Goal: Find specific page/section: Find specific page/section

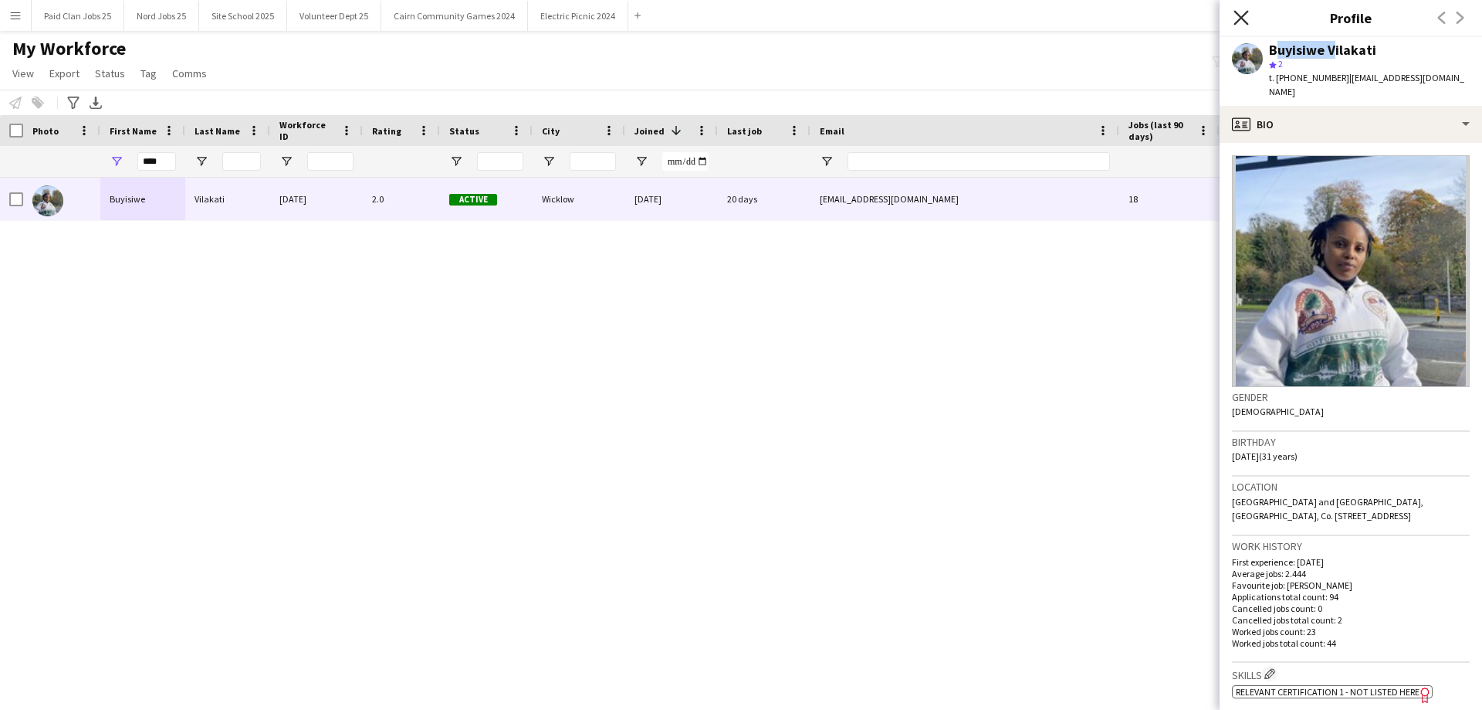
click at [1243, 14] on icon "Close pop-in" at bounding box center [1241, 17] width 15 height 15
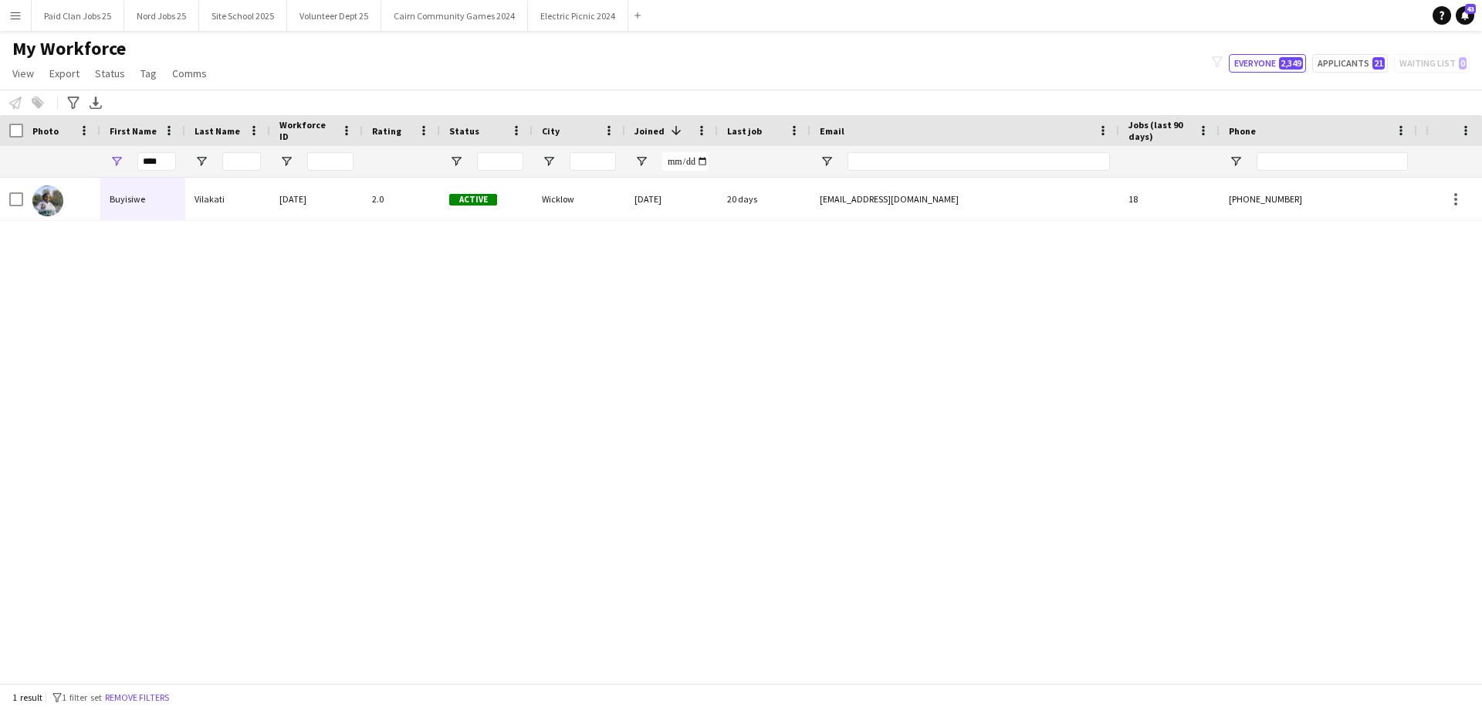
click at [9, 22] on button "Menu" at bounding box center [15, 15] width 31 height 31
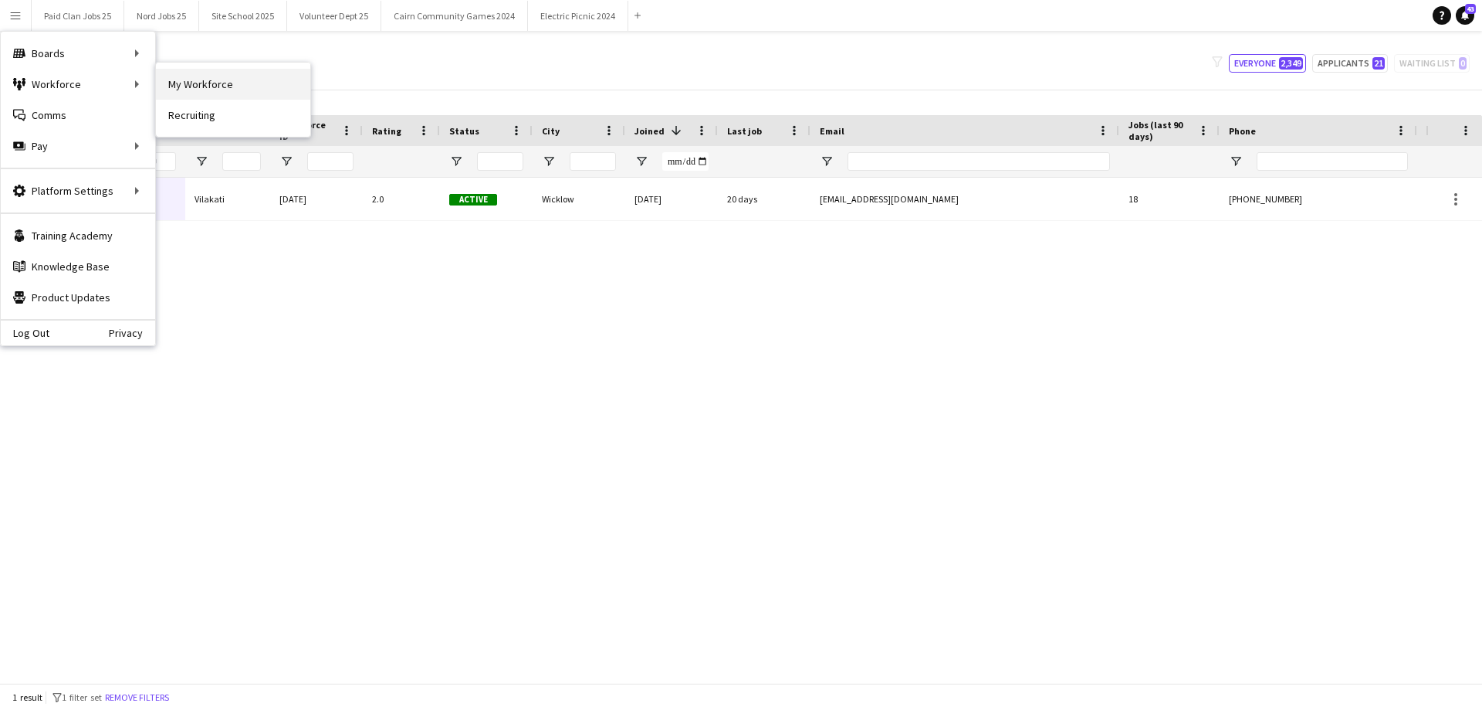
click at [225, 83] on link "My Workforce" at bounding box center [233, 84] width 154 height 31
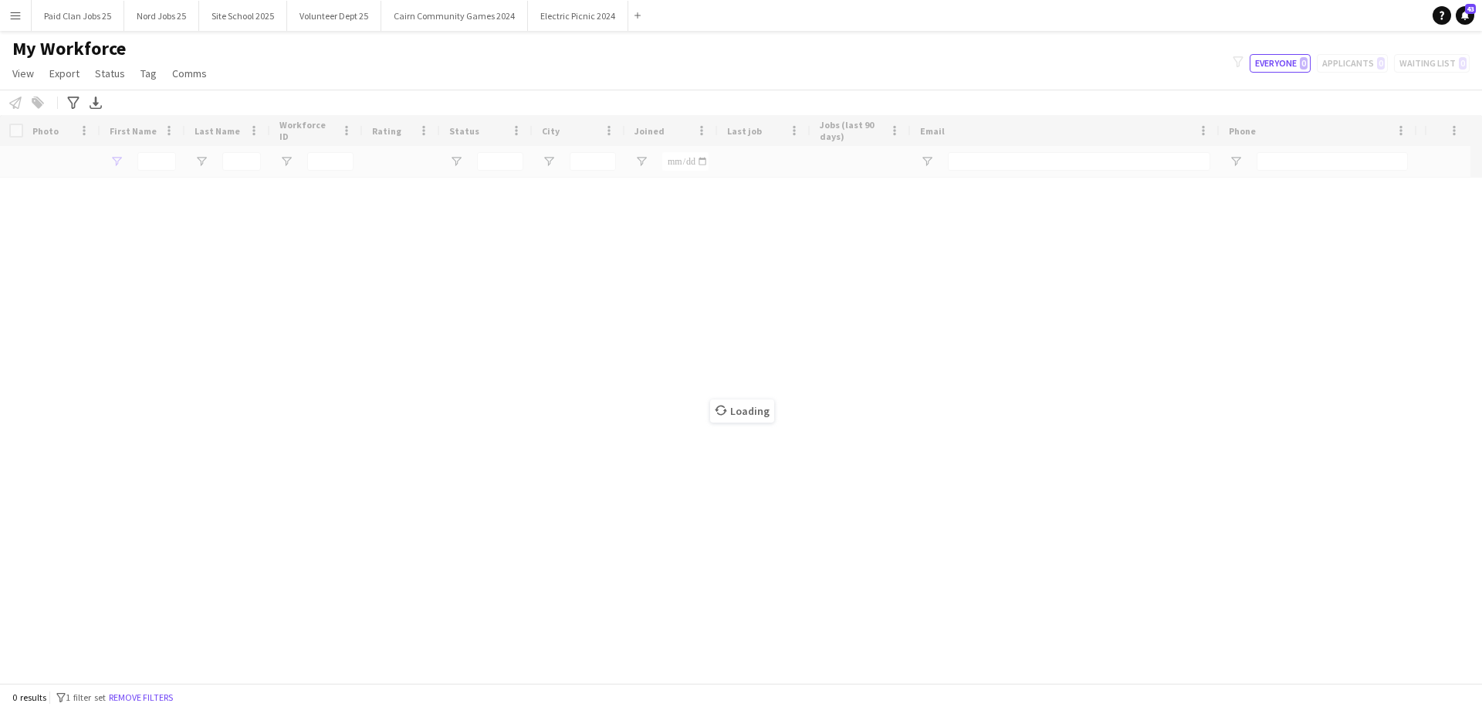
type input "****"
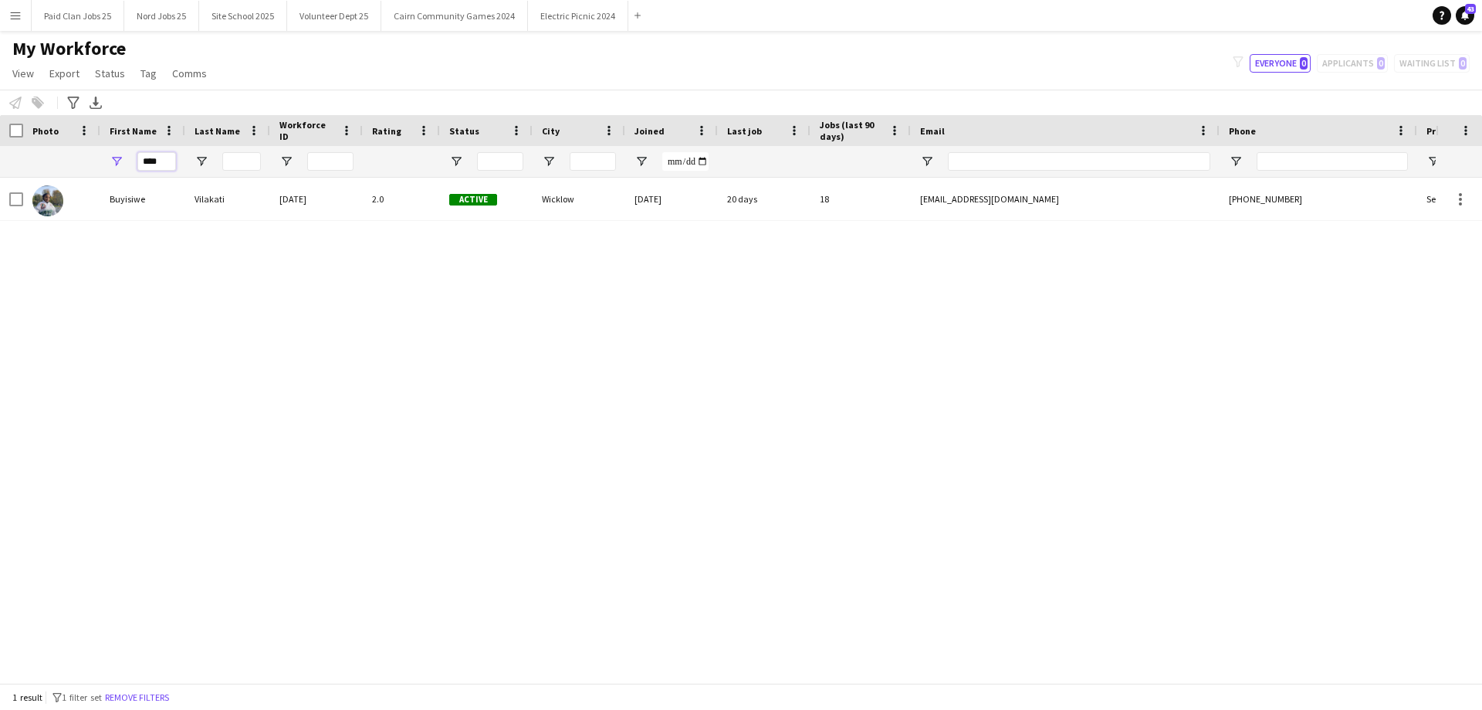
drag, startPoint x: 168, startPoint y: 168, endPoint x: 125, endPoint y: 165, distance: 43.3
click at [125, 165] on div "****" at bounding box center [142, 161] width 85 height 31
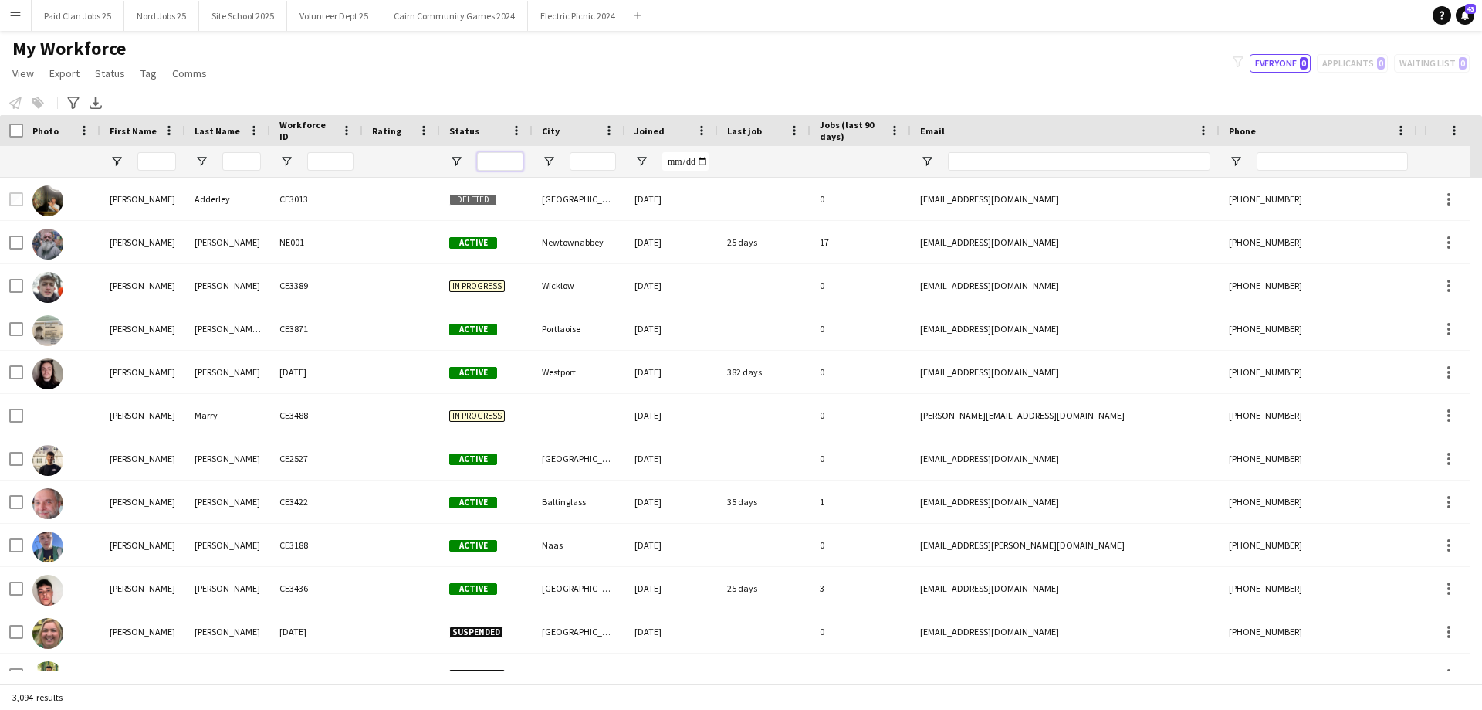
click at [506, 163] on input "Status Filter Input" at bounding box center [500, 161] width 46 height 19
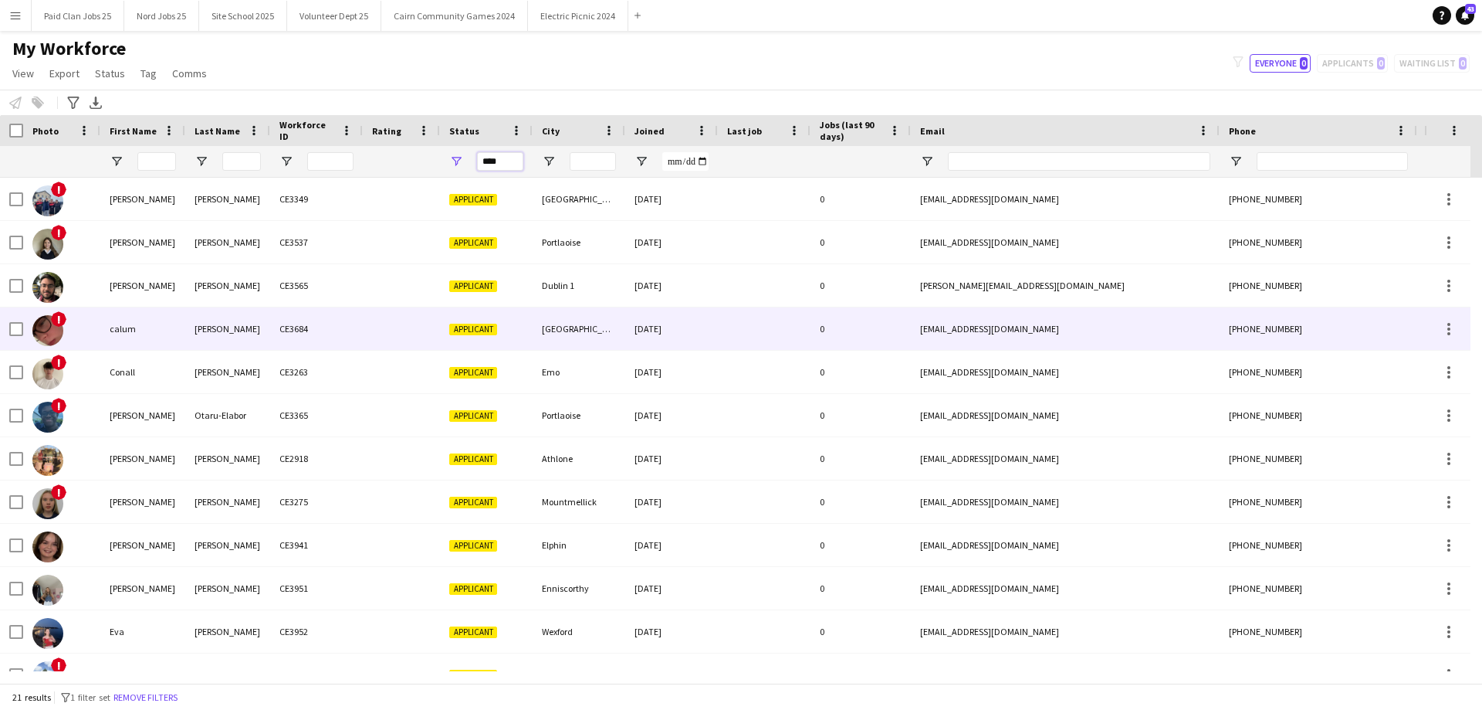
type input "****"
click at [94, 326] on div "!" at bounding box center [61, 328] width 77 height 42
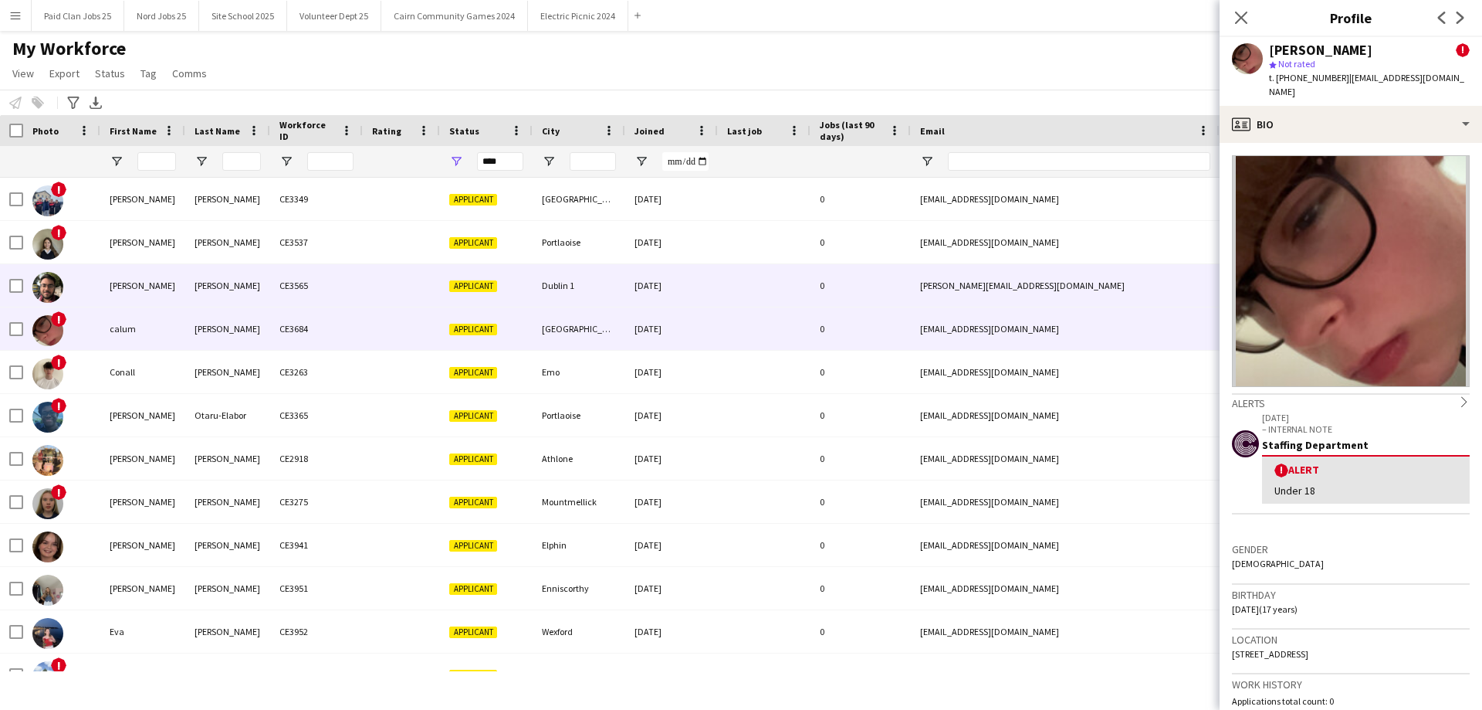
click at [83, 298] on div at bounding box center [61, 285] width 77 height 42
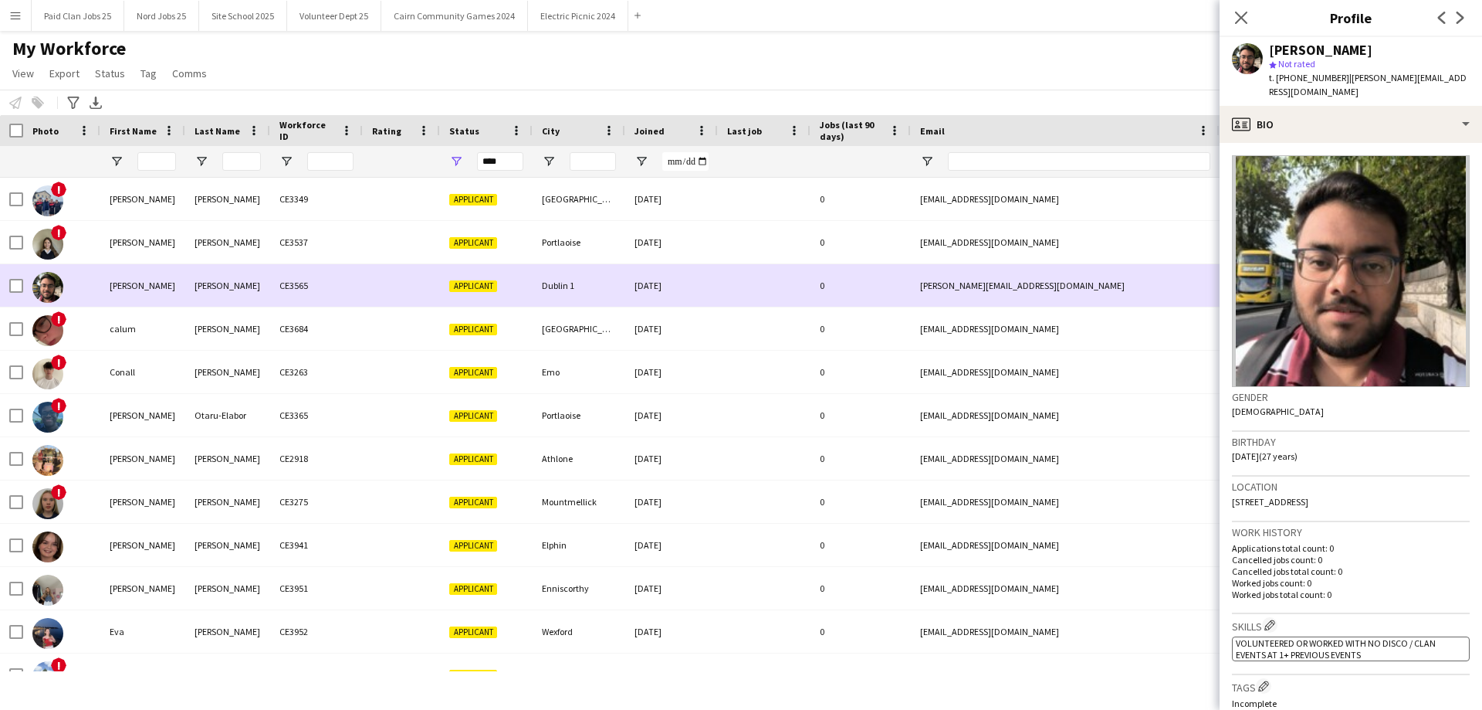
click at [90, 310] on div "!" at bounding box center [61, 328] width 77 height 42
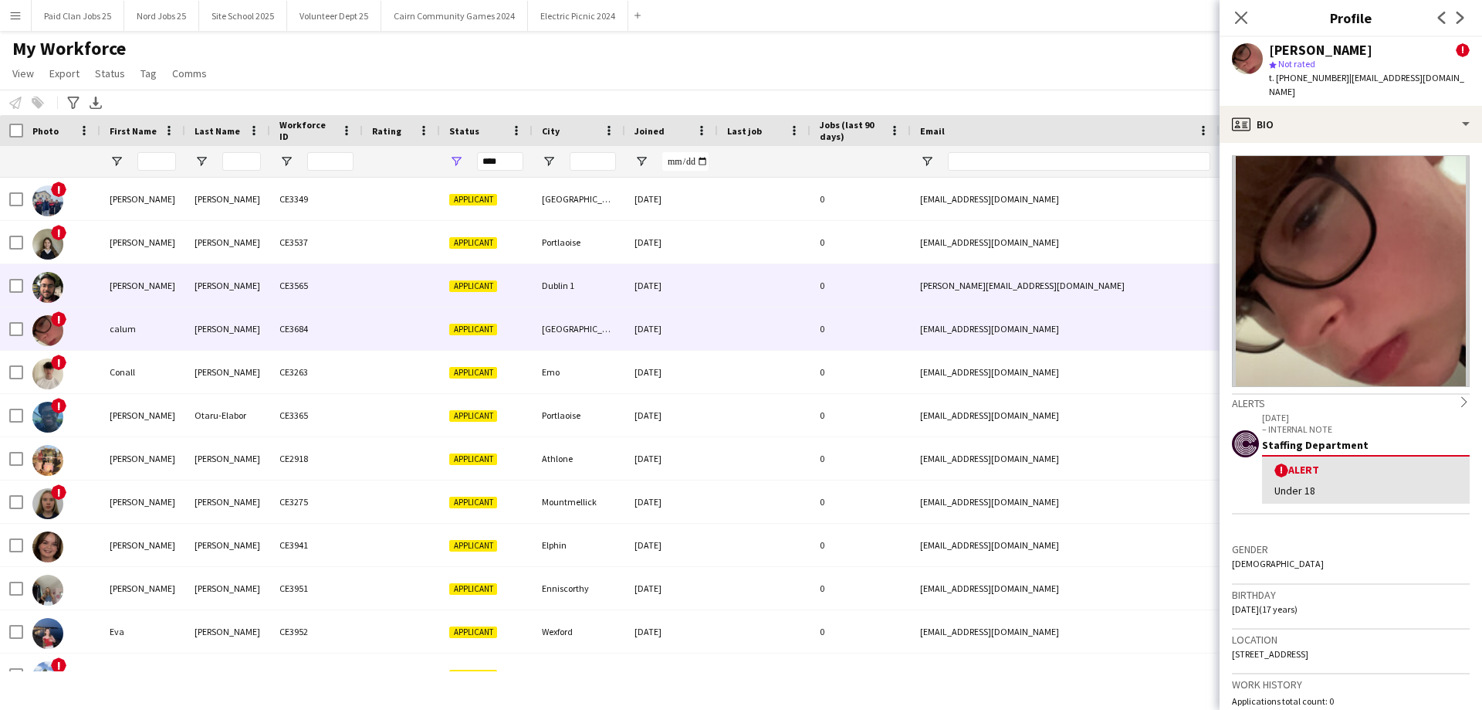
click at [126, 279] on div "[PERSON_NAME]" at bounding box center [142, 285] width 85 height 42
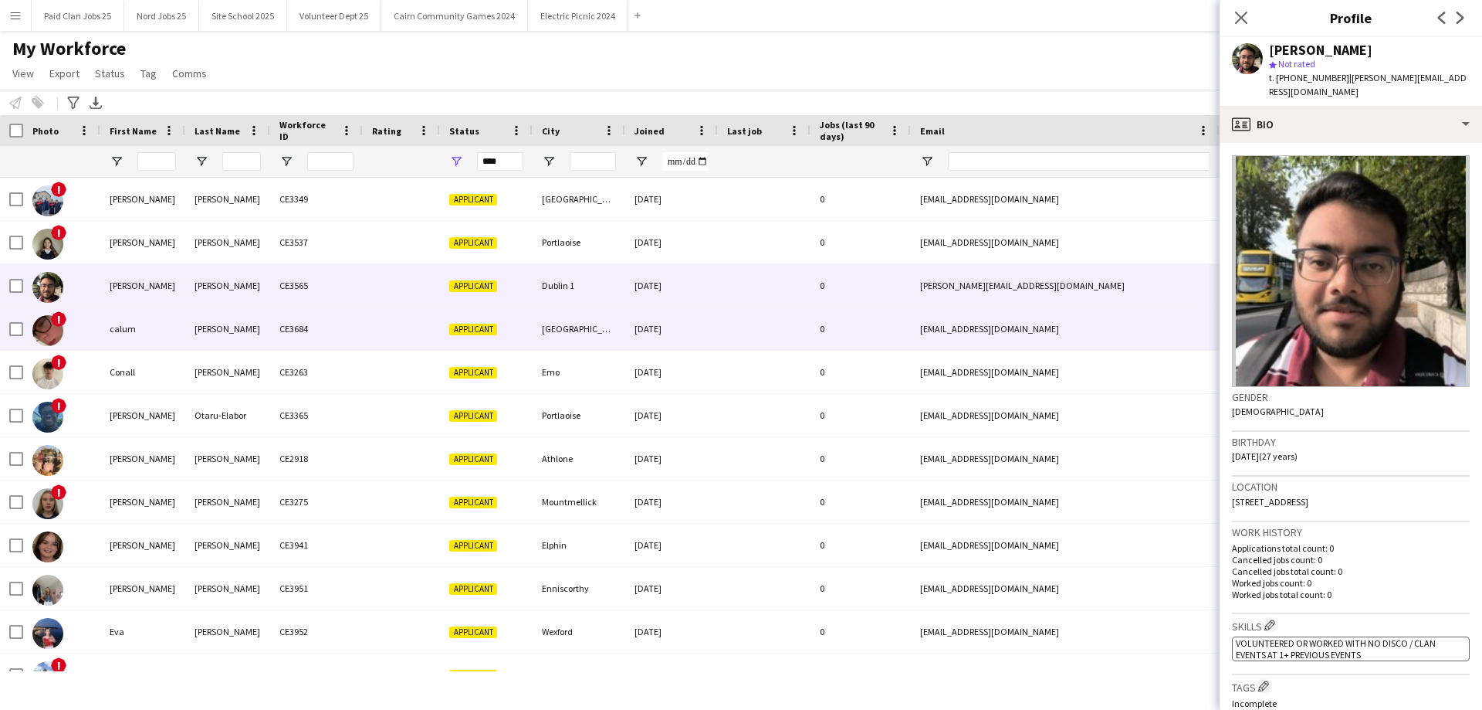
click at [350, 324] on div "CE3684" at bounding box center [316, 328] width 93 height 42
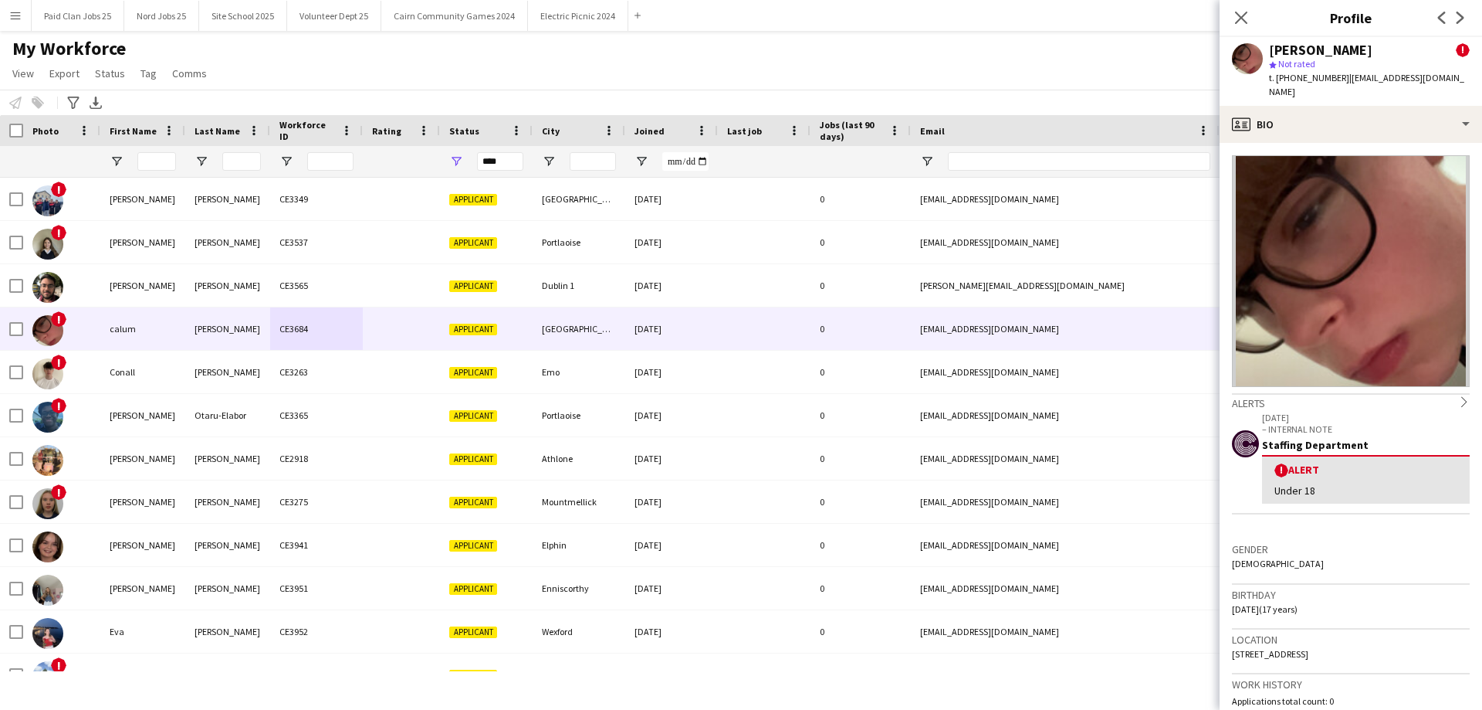
click at [17, 141] on div at bounding box center [11, 130] width 23 height 31
click at [1253, 16] on div "Close pop-in" at bounding box center [1241, 18] width 43 height 36
click at [1241, 16] on icon at bounding box center [1241, 17] width 15 height 15
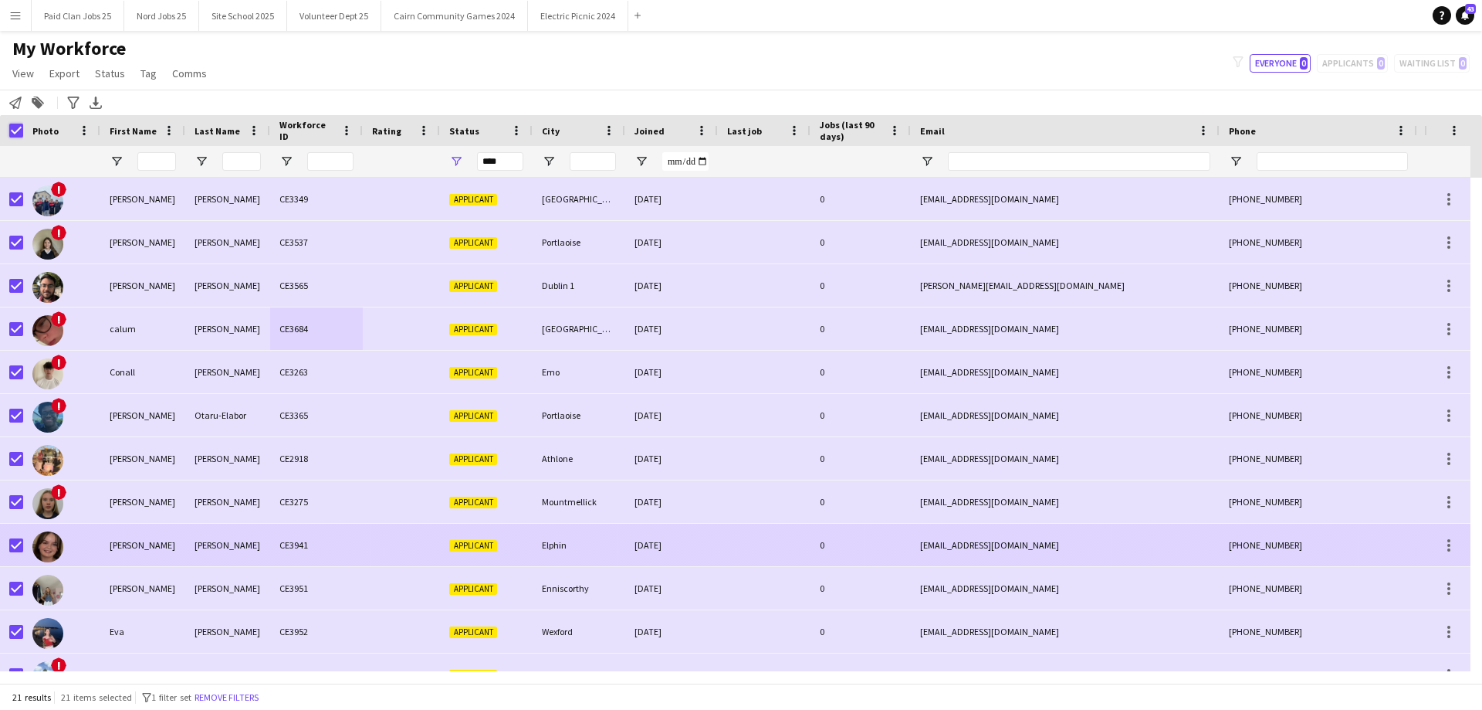
scroll to position [415, 0]
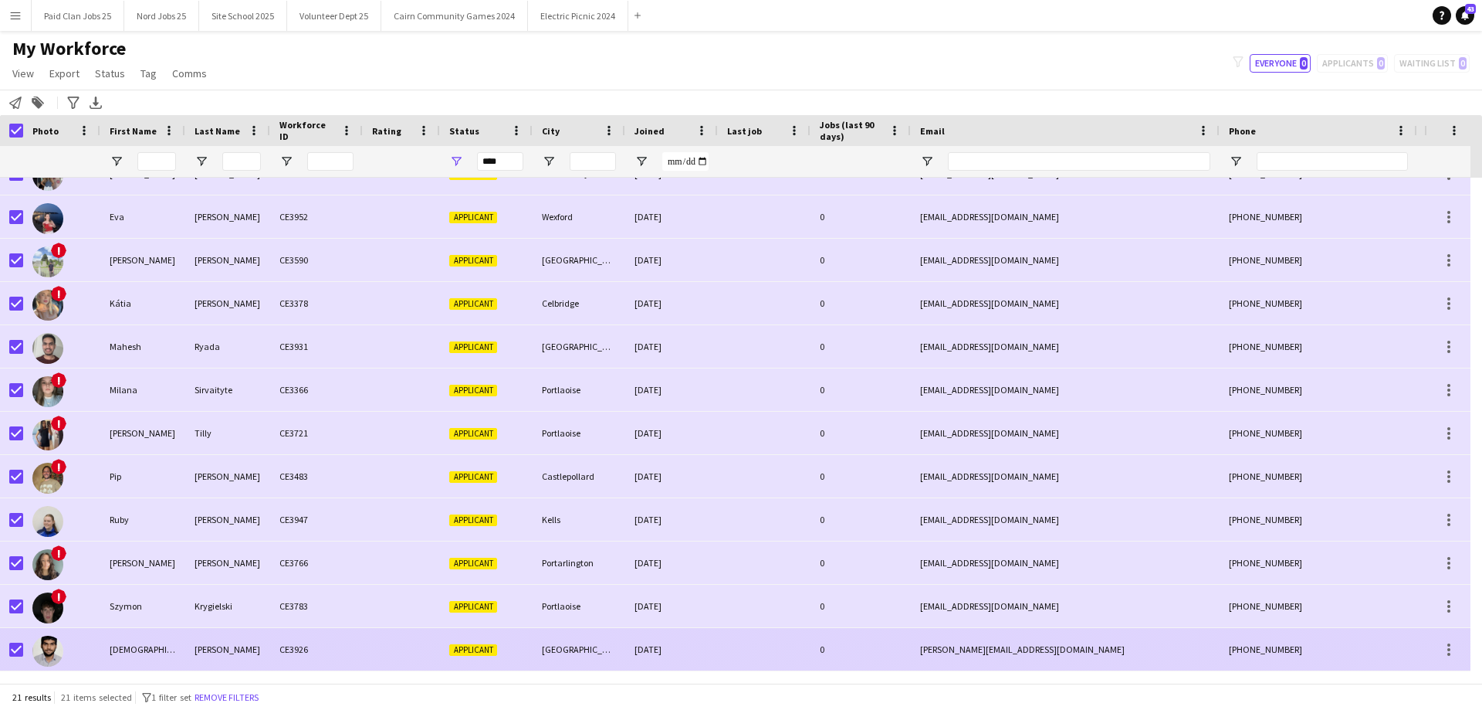
click at [100, 642] on div at bounding box center [61, 649] width 77 height 42
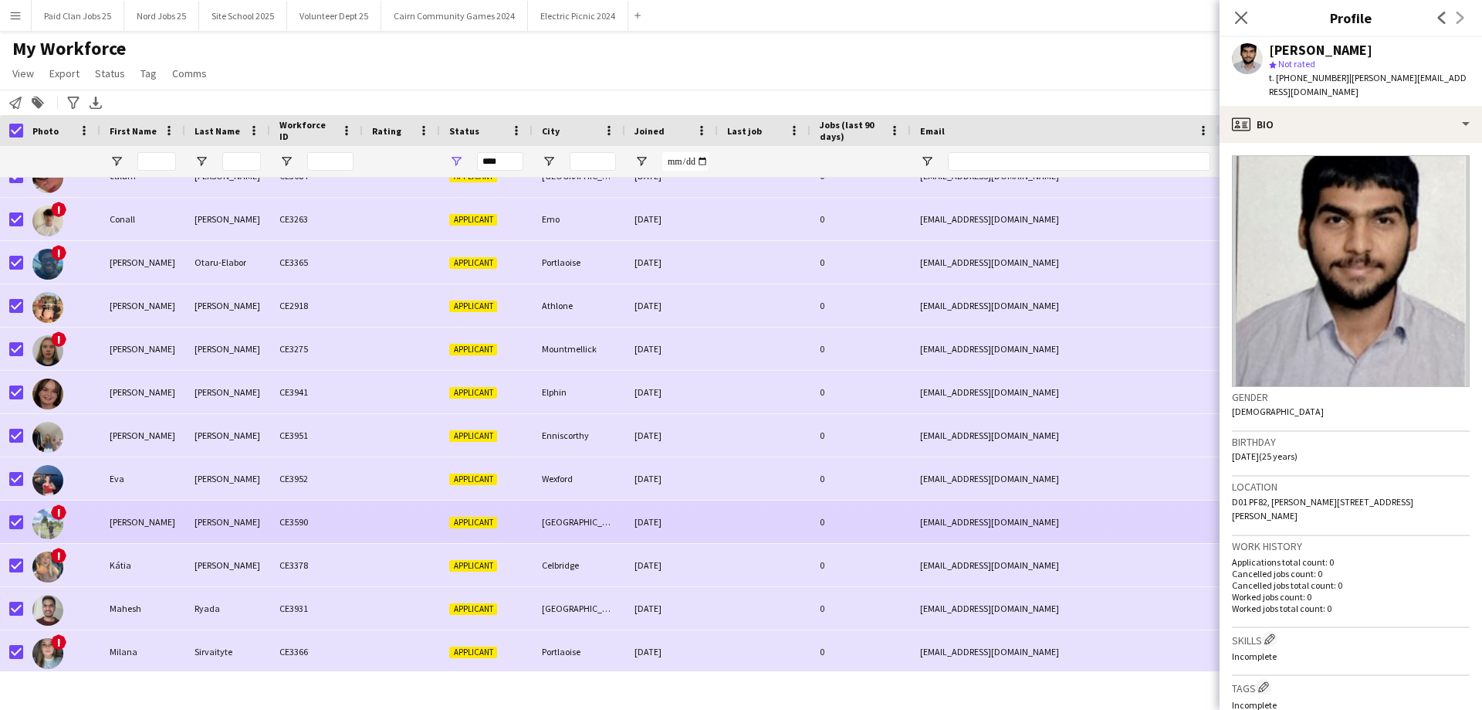
scroll to position [0, 0]
